Goal: Find contact information: Find contact information

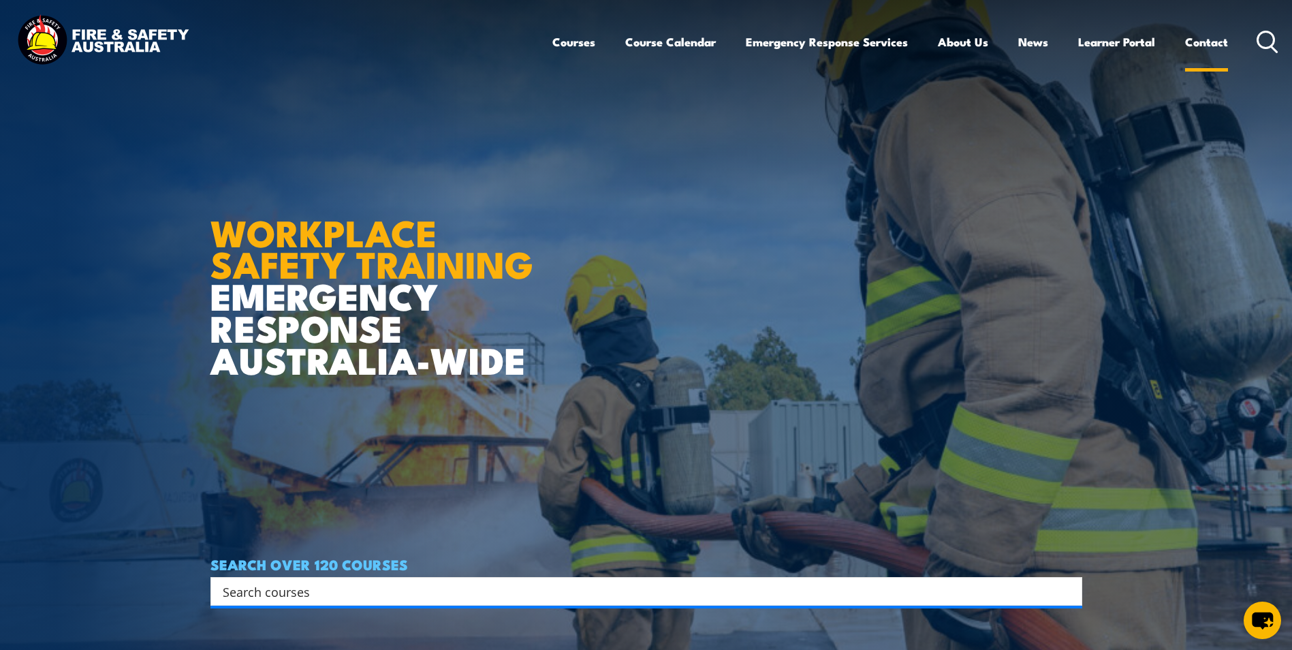
click at [1204, 40] on link "Contact" at bounding box center [1206, 42] width 43 height 36
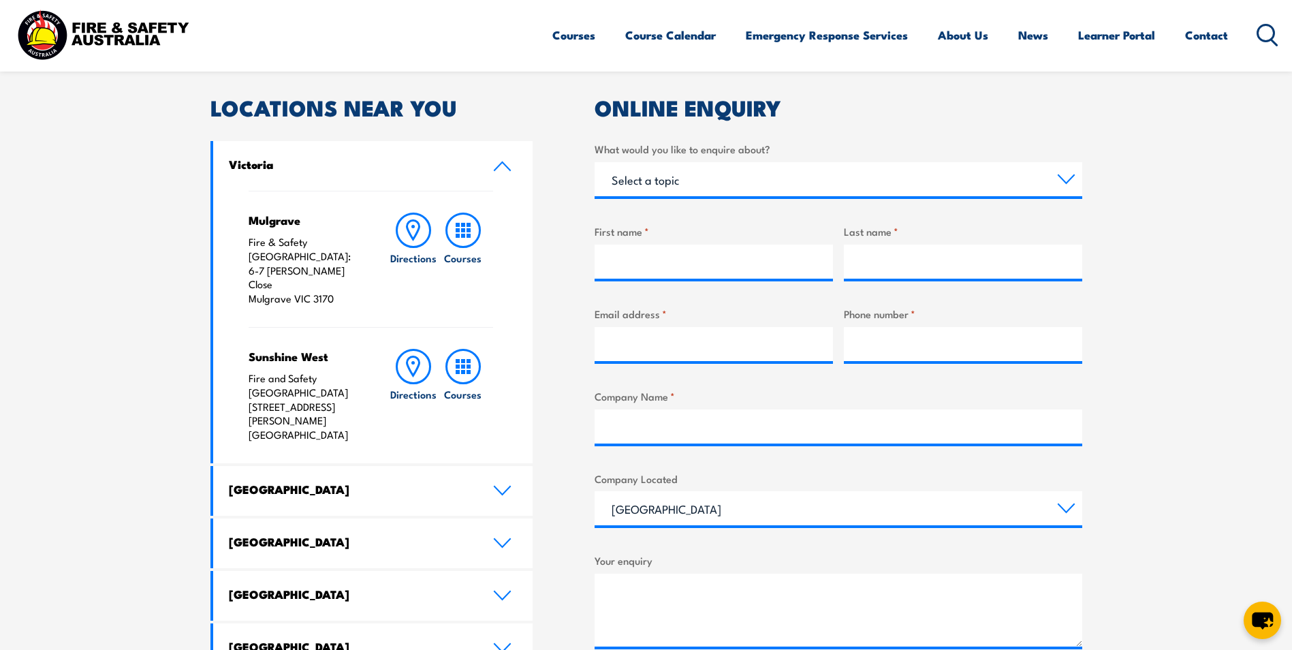
scroll to position [409, 0]
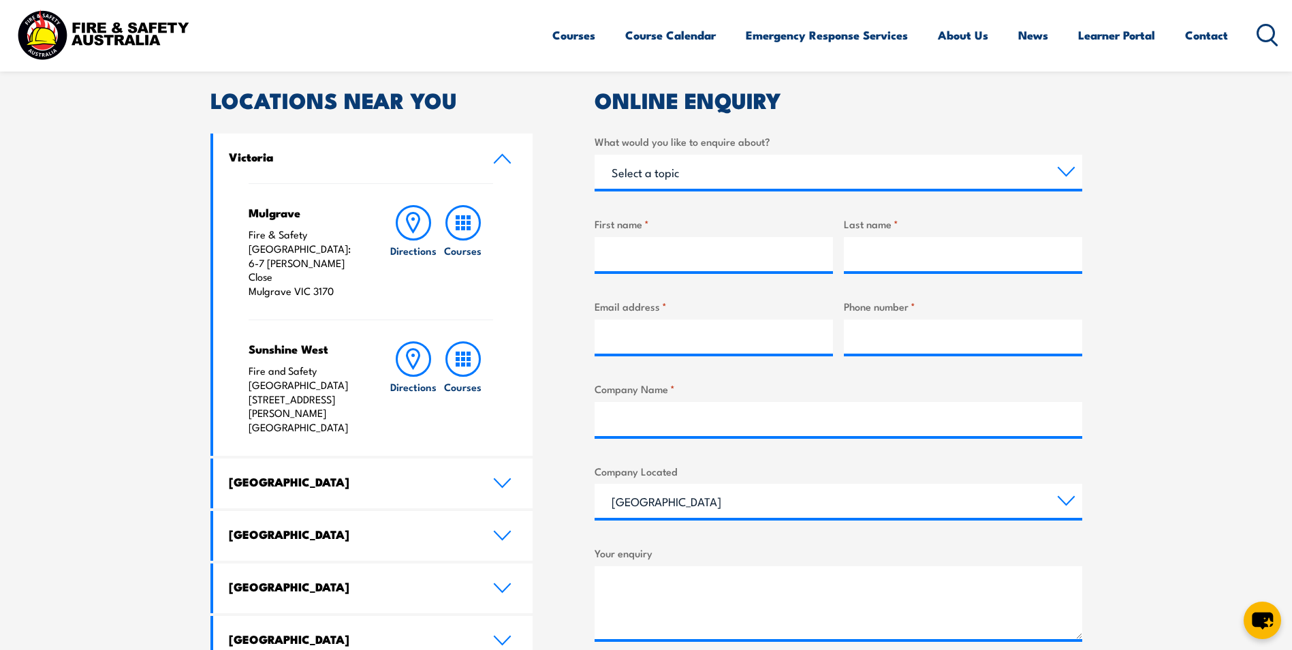
click at [310, 364] on p "Fire and Safety Australia [STREET_ADDRESS][PERSON_NAME]" at bounding box center [306, 399] width 114 height 71
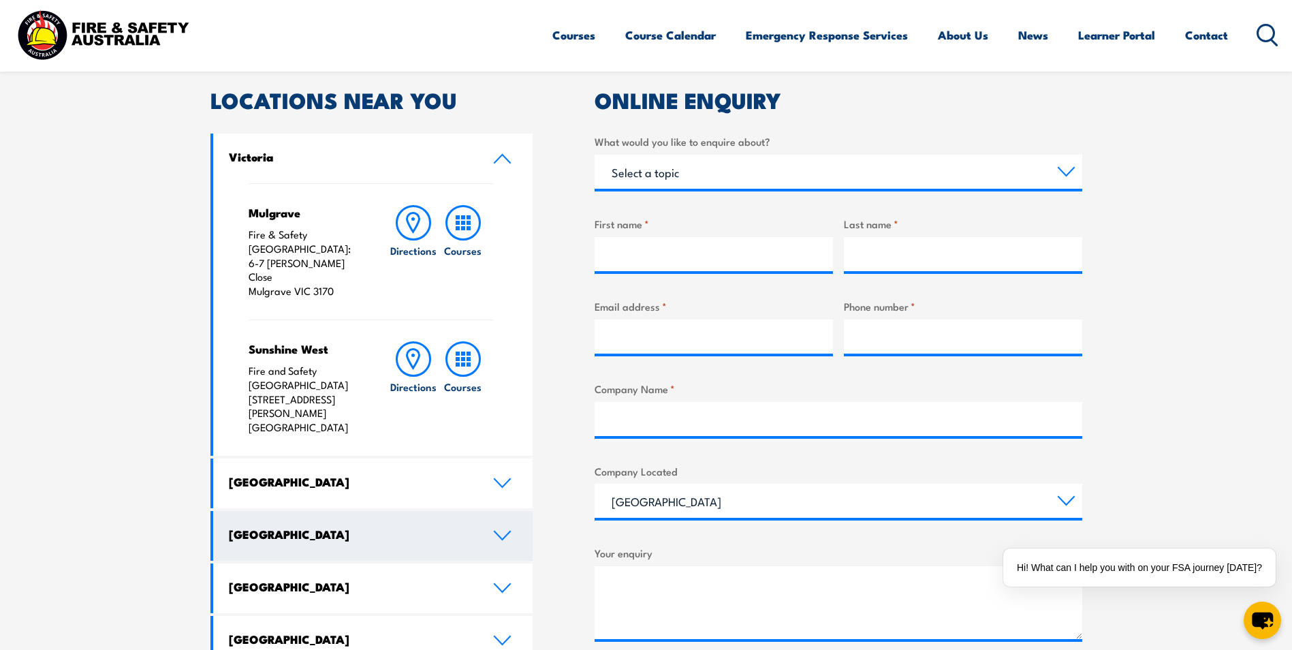
scroll to position [545, 0]
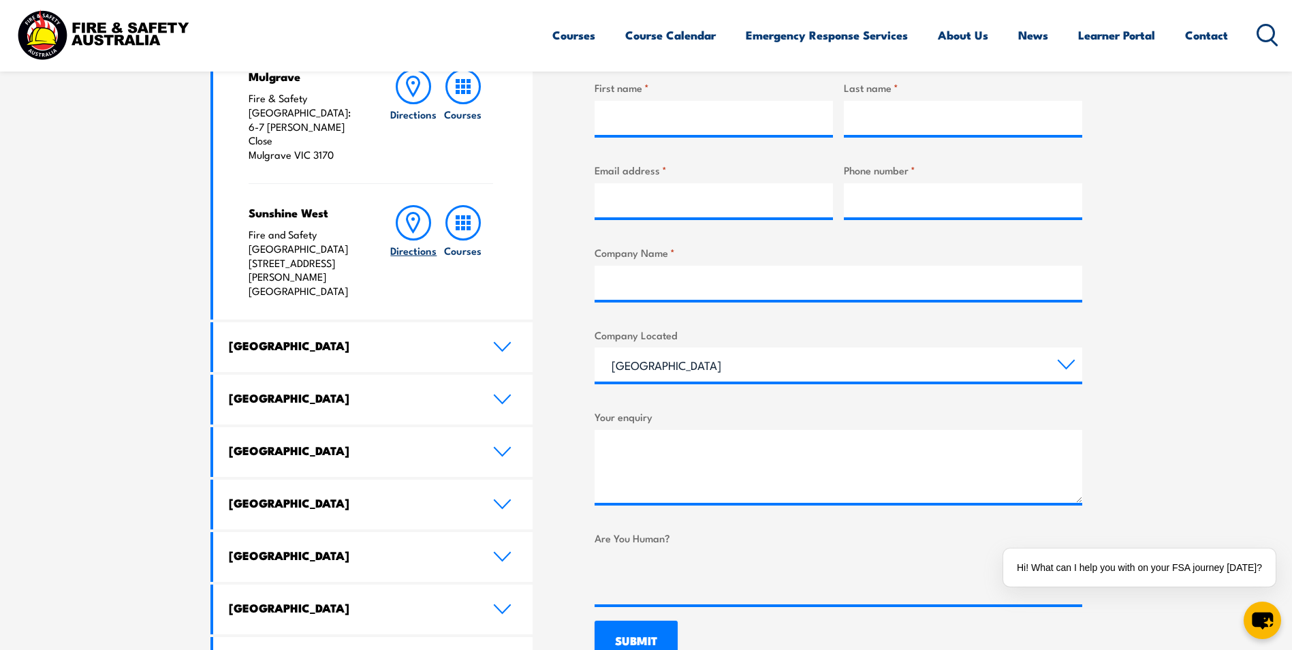
click at [416, 205] on icon at bounding box center [413, 222] width 35 height 35
